Goal: Check status: Check status

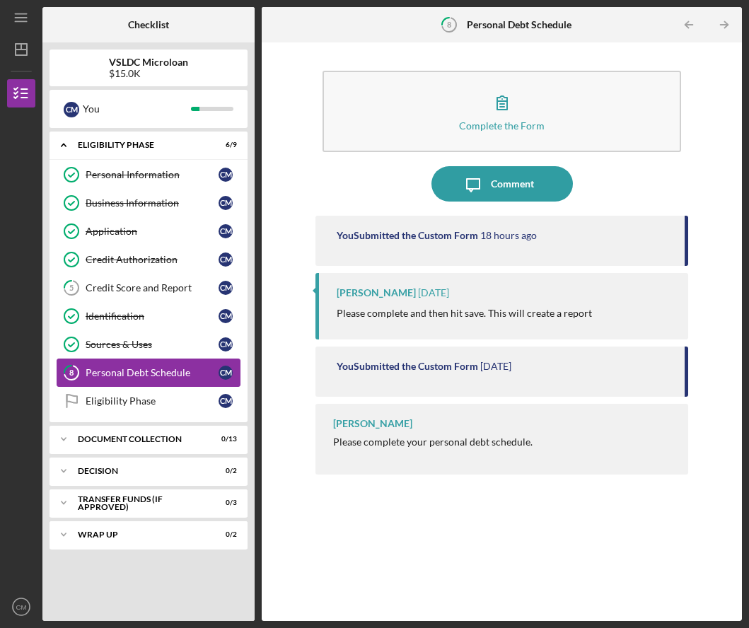
click at [113, 371] on div "Personal Debt Schedule" at bounding box center [152, 372] width 133 height 11
click at [146, 350] on link "Sources & Uses Sources & Uses C M" at bounding box center [149, 344] width 184 height 28
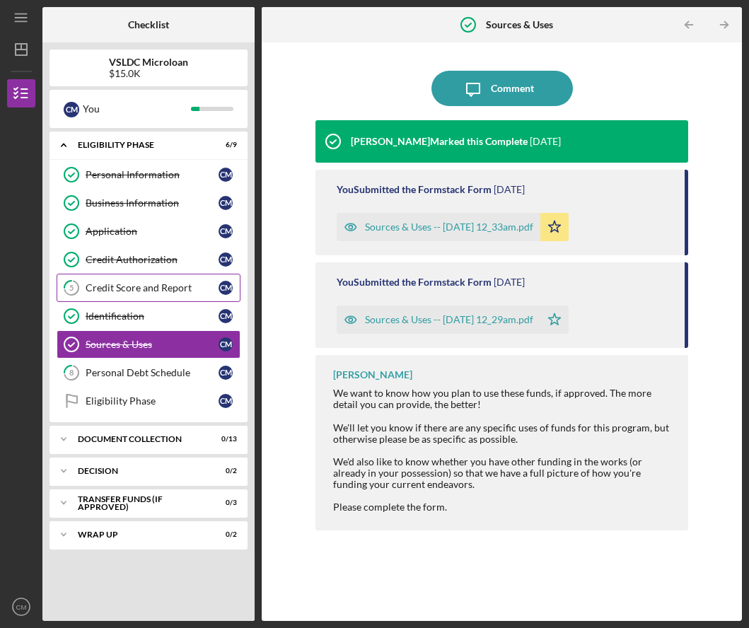
click at [153, 281] on link "5 Credit Score and Report C M" at bounding box center [149, 288] width 184 height 28
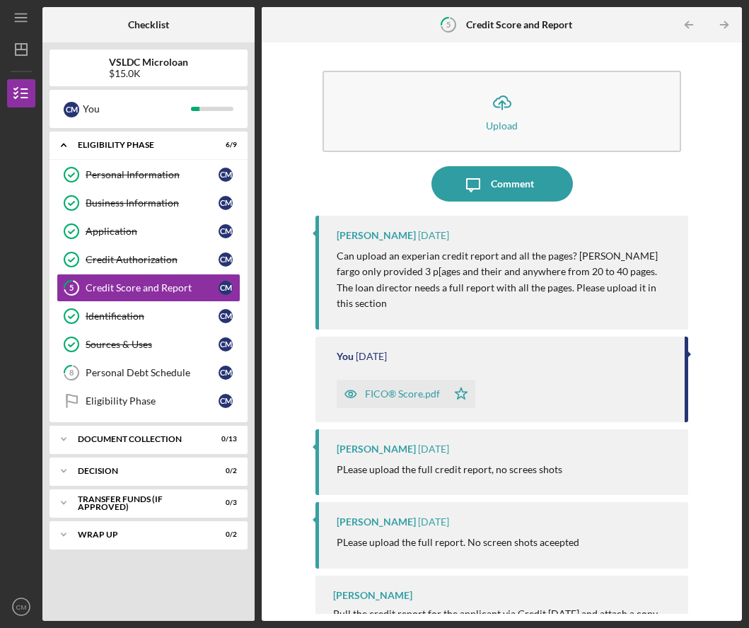
click at [398, 253] on p "Can upload an experian credit report and all the pages? [PERSON_NAME] fargo onl…" at bounding box center [506, 280] width 338 height 64
